Goal: Transaction & Acquisition: Purchase product/service

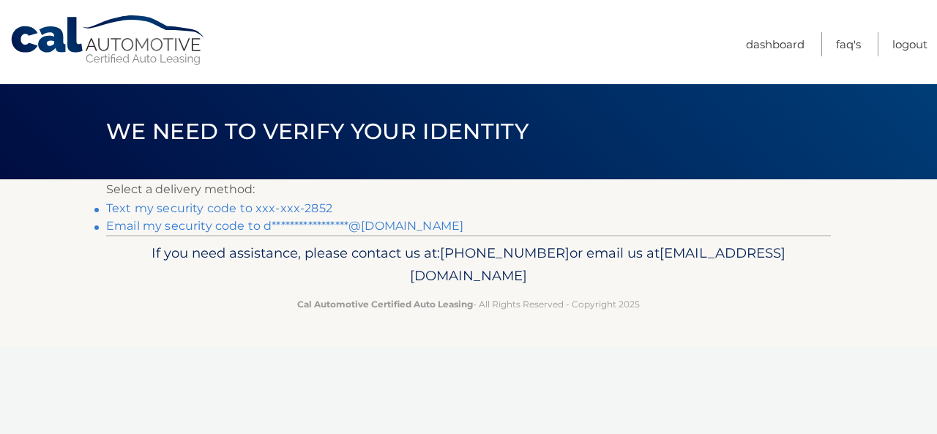
click at [179, 209] on link "Text my security code to xxx-xxx-2852" at bounding box center [219, 208] width 226 height 14
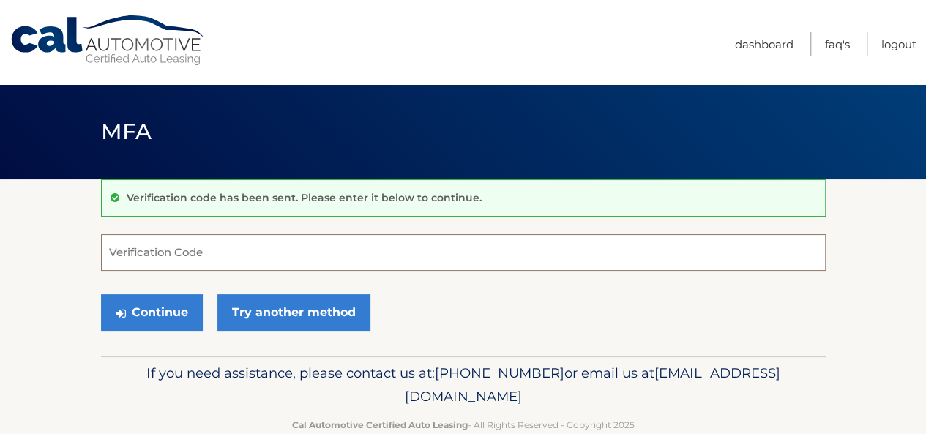
click at [183, 241] on input "Verification Code" at bounding box center [463, 252] width 725 height 37
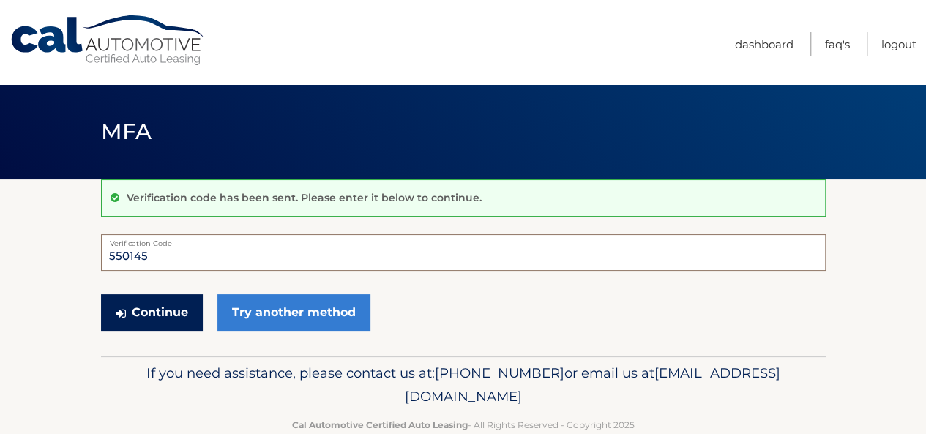
type input "550145"
click at [171, 313] on button "Continue" at bounding box center [152, 312] width 102 height 37
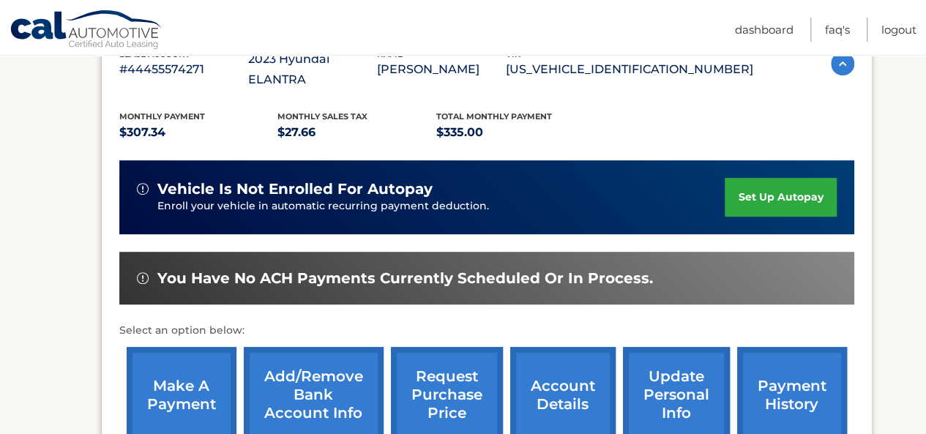
scroll to position [293, 0]
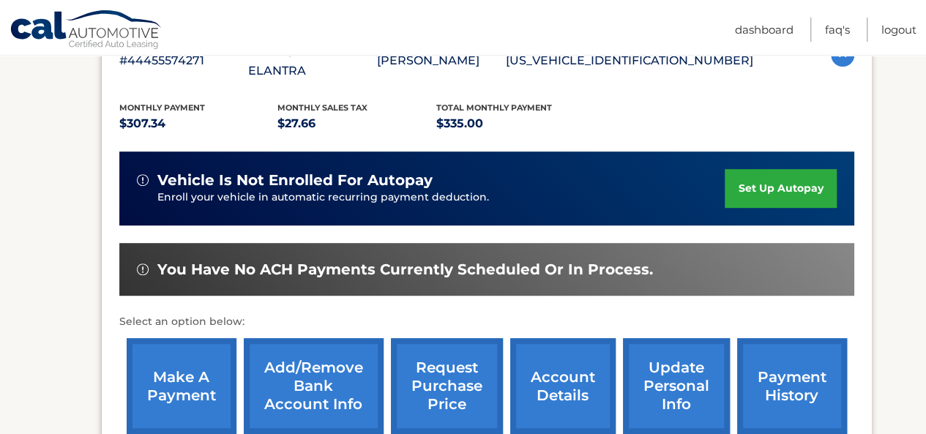
click at [177, 370] on link "make a payment" at bounding box center [182, 386] width 110 height 96
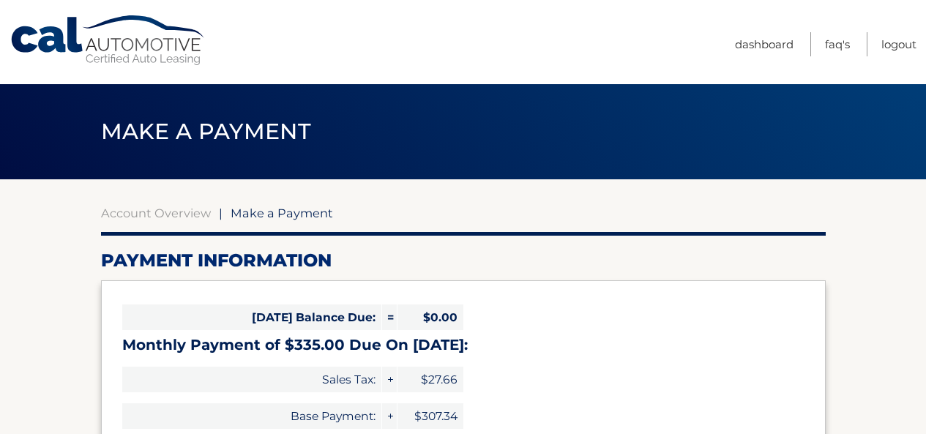
select select "MDdhYmRjYTMtOWQxNC00MmFlLTgwYTktMjEwNDQ2NTNhOWE2"
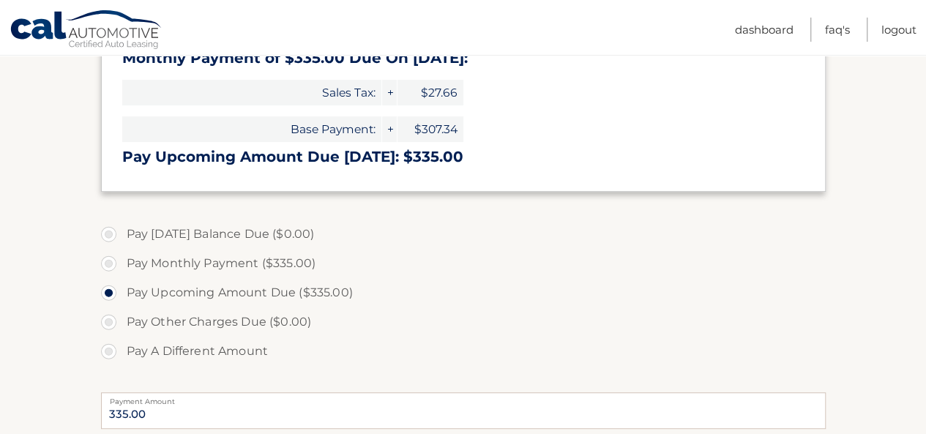
scroll to position [293, 0]
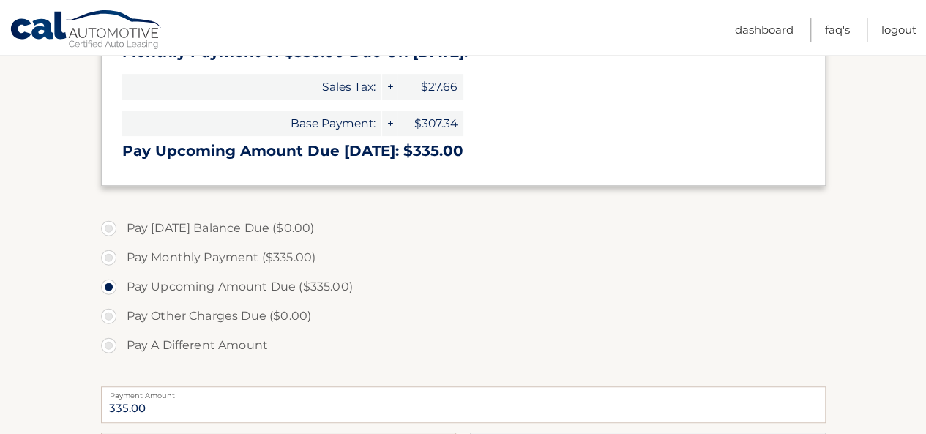
click at [108, 258] on label "Pay Monthly Payment ($335.00)" at bounding box center [463, 257] width 725 height 29
click at [108, 258] on input "Pay Monthly Payment ($335.00)" at bounding box center [114, 254] width 15 height 23
radio input "true"
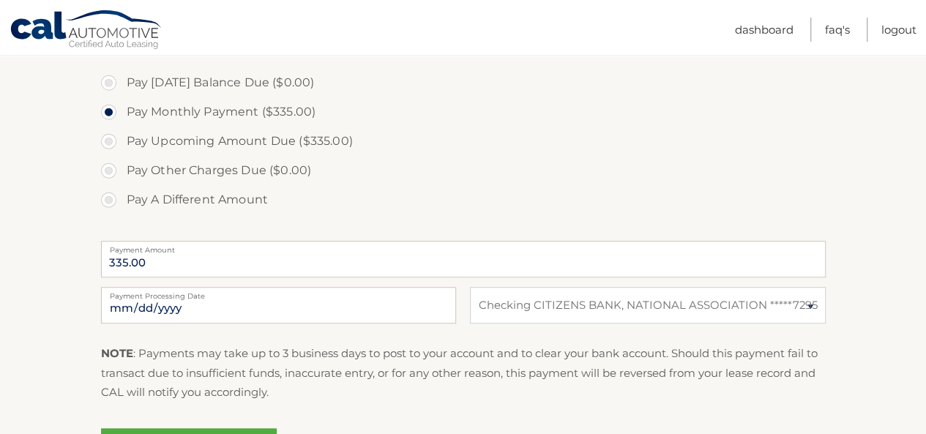
scroll to position [439, 0]
click at [350, 302] on input "2025-10-08" at bounding box center [278, 304] width 355 height 37
type input "2025-10-12"
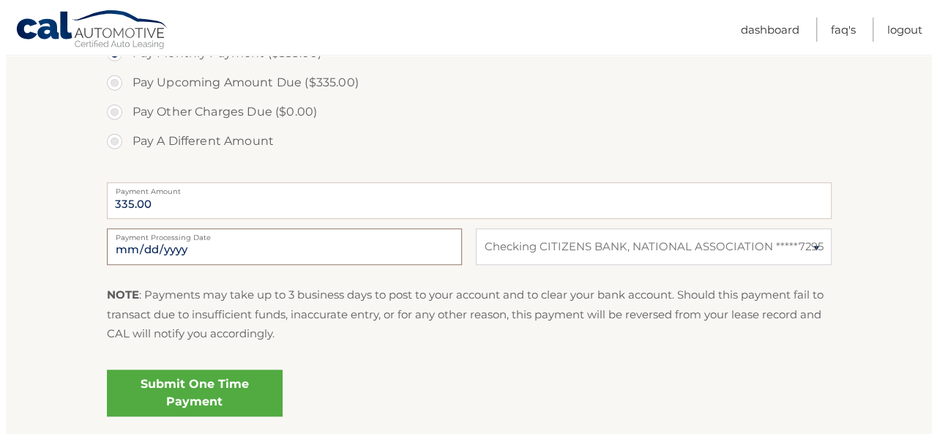
scroll to position [586, 0]
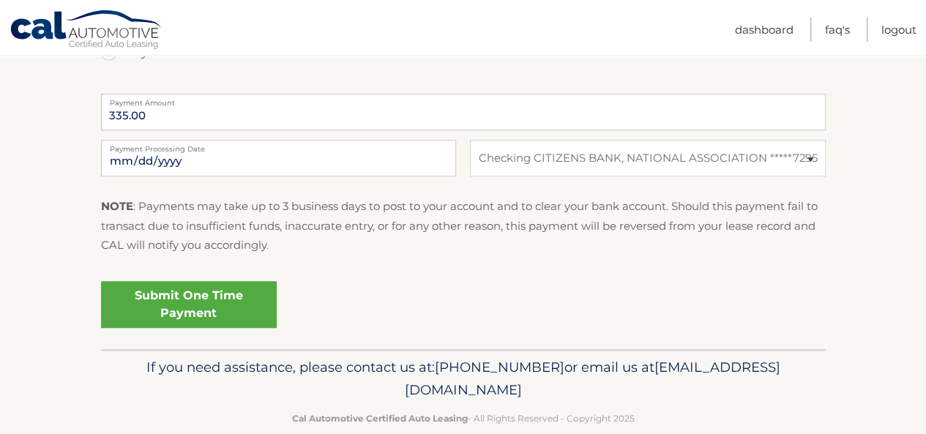
click at [198, 302] on link "Submit One Time Payment" at bounding box center [189, 304] width 176 height 47
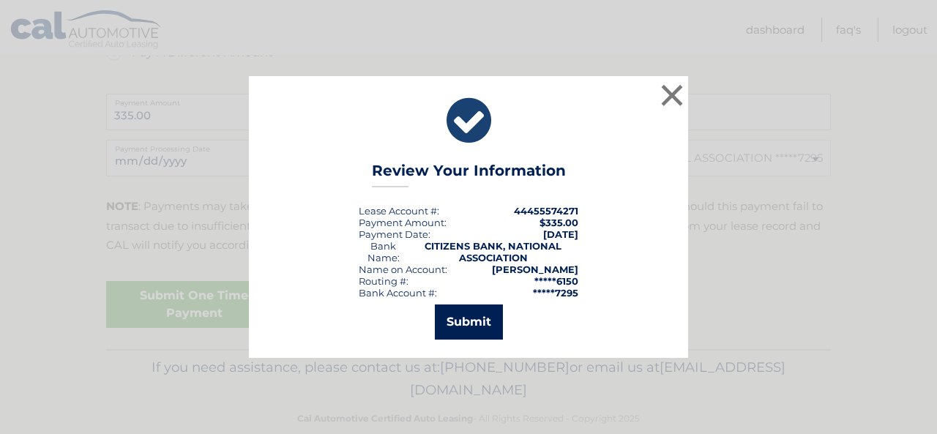
click at [469, 321] on button "Submit" at bounding box center [469, 322] width 68 height 35
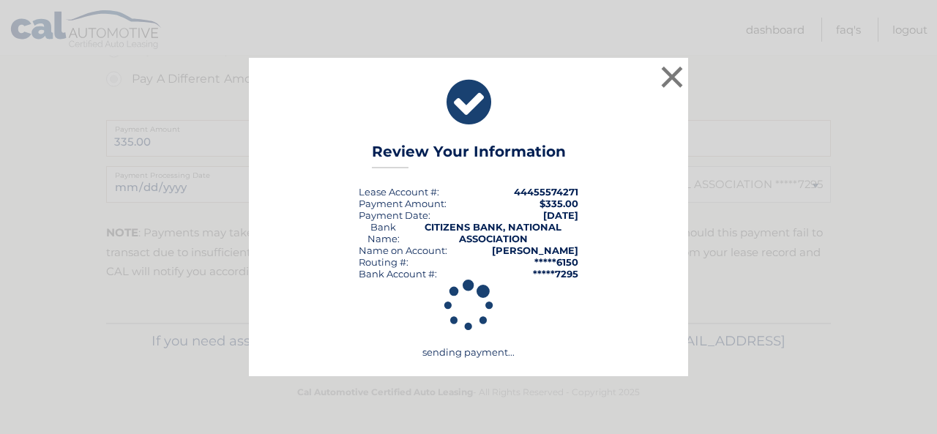
scroll to position [558, 0]
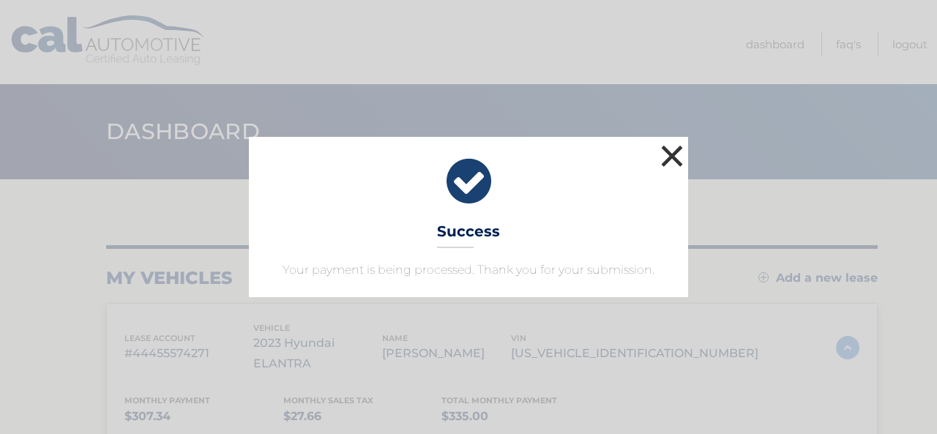
click at [667, 152] on button "×" at bounding box center [671, 155] width 29 height 29
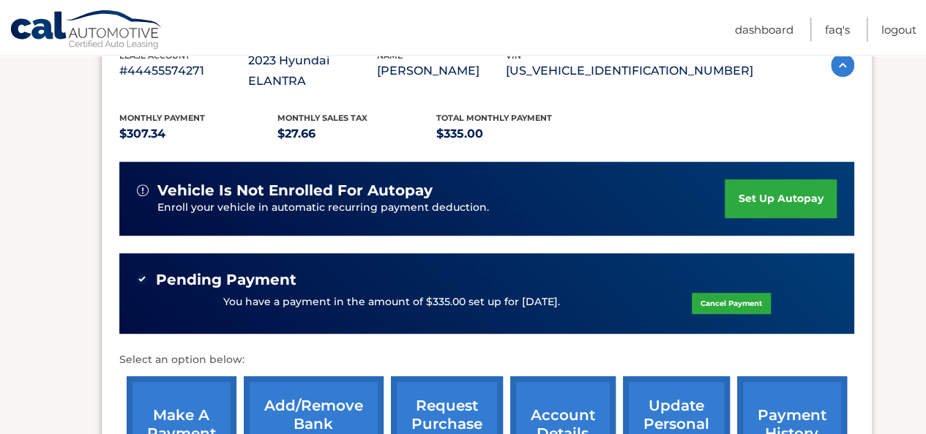
scroll to position [366, 0]
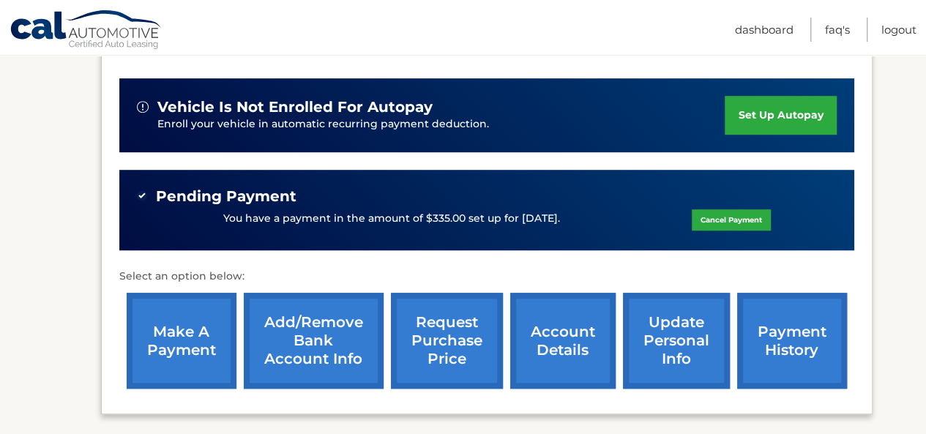
click at [542, 306] on link "account details" at bounding box center [562, 341] width 105 height 96
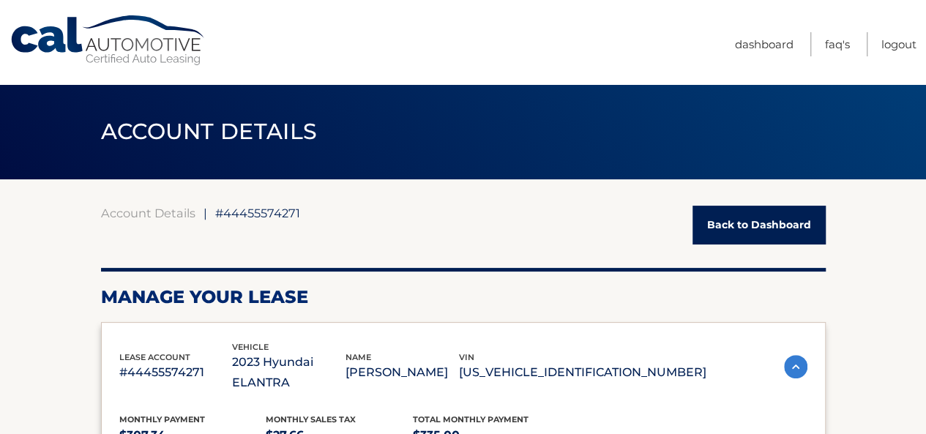
click at [792, 225] on link "Back to Dashboard" at bounding box center [759, 225] width 133 height 39
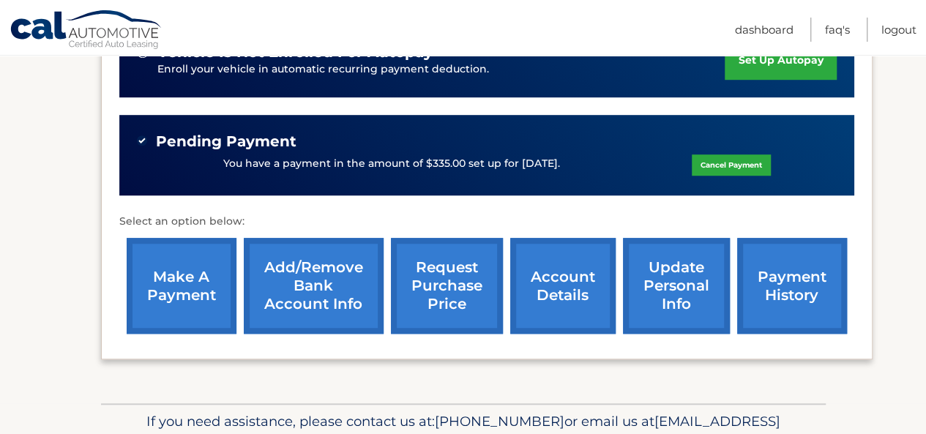
scroll to position [480, 0]
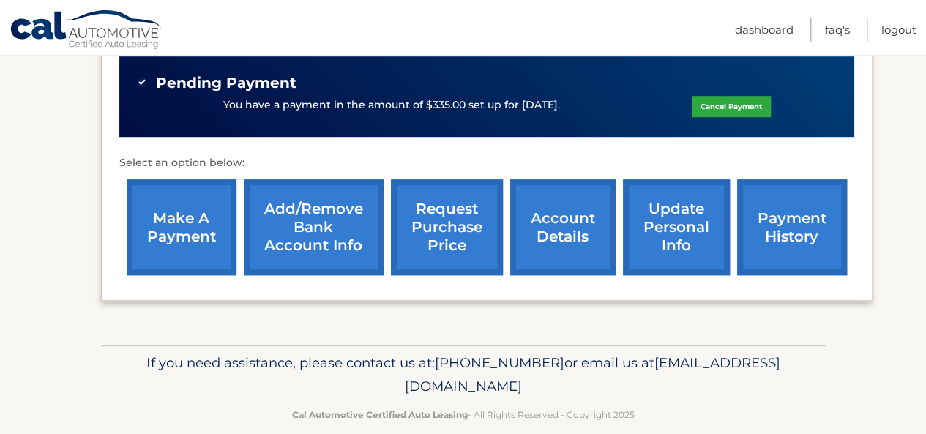
click at [535, 219] on link "account details" at bounding box center [562, 227] width 105 height 96
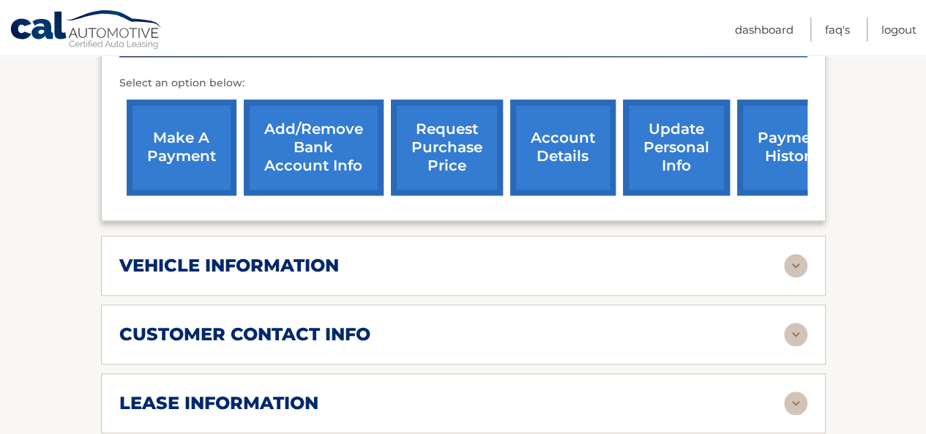
scroll to position [659, 0]
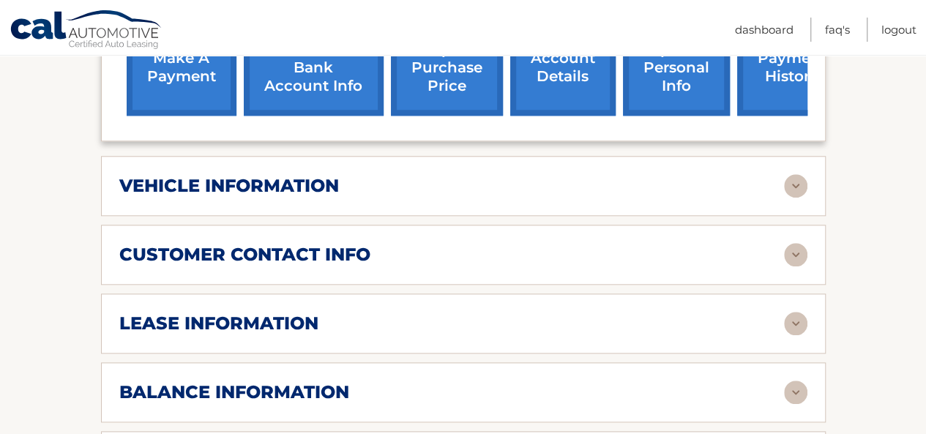
click at [786, 174] on img at bounding box center [795, 185] width 23 height 23
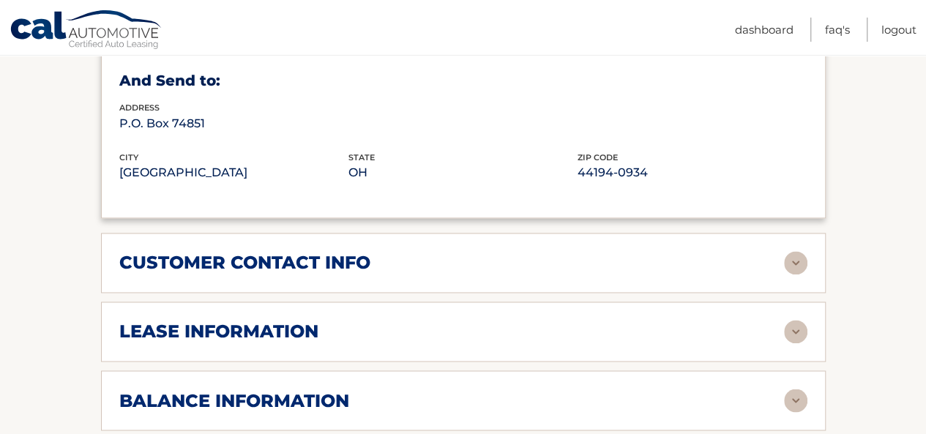
scroll to position [1025, 0]
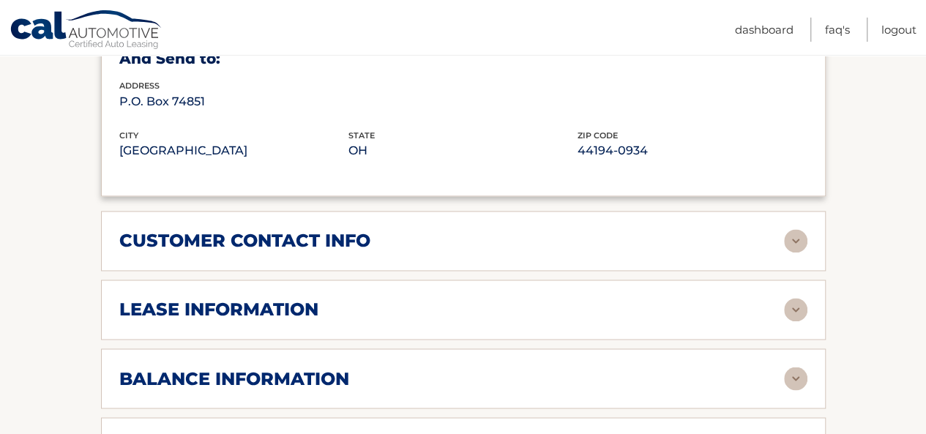
click at [796, 298] on img at bounding box center [795, 309] width 23 height 23
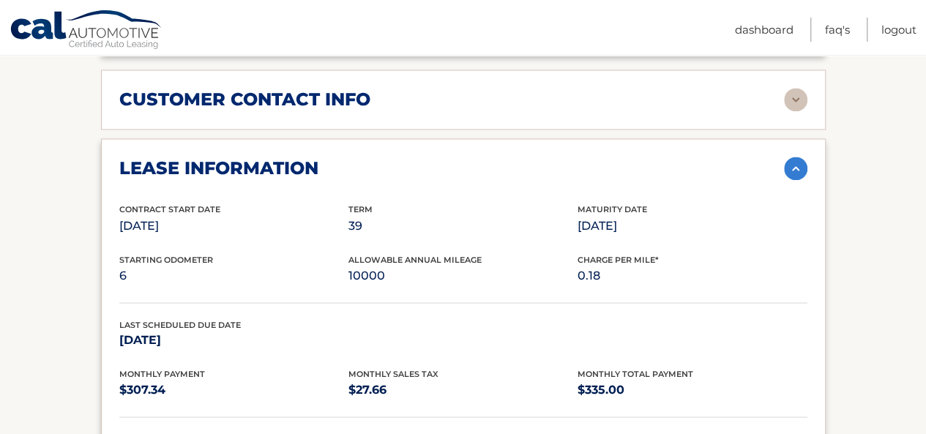
scroll to position [805, 0]
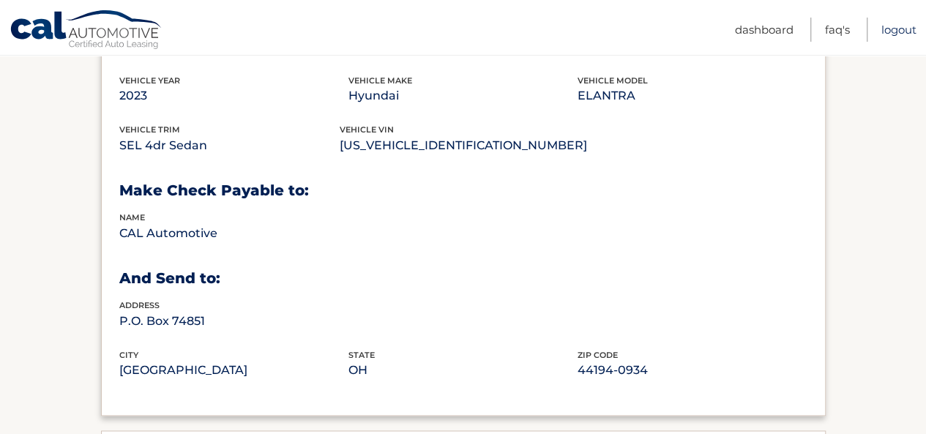
click at [902, 29] on link "Logout" at bounding box center [898, 30] width 35 height 24
